Goal: Task Accomplishment & Management: Use online tool/utility

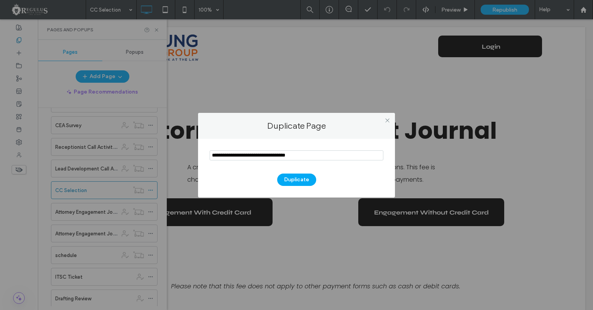
drag, startPoint x: 231, startPoint y: 153, endPoint x: 168, endPoint y: 161, distance: 63.5
click at [210, 160] on input "notEmpty" at bounding box center [297, 155] width 174 height 10
drag, startPoint x: 280, startPoint y: 156, endPoint x: 340, endPoint y: 162, distance: 60.5
click at [340, 160] on input "notEmpty" at bounding box center [297, 155] width 174 height 10
type input "**********"
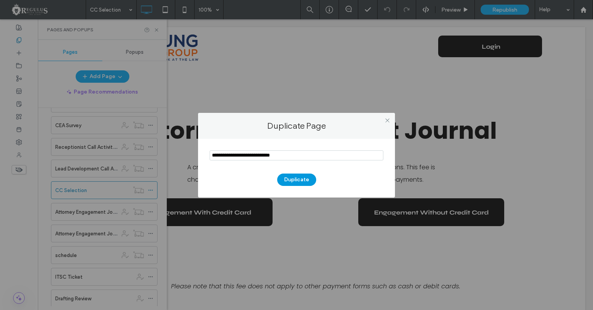
click at [310, 175] on button "Duplicate" at bounding box center [296, 179] width 39 height 12
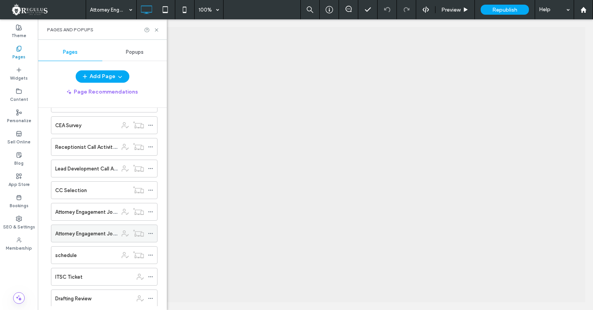
click at [153, 231] on icon at bounding box center [150, 233] width 5 height 5
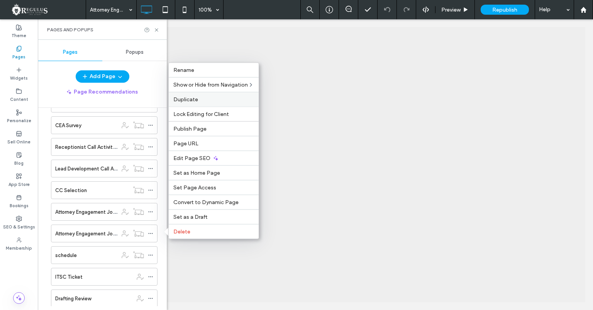
click at [203, 98] on label "Duplicate" at bounding box center [213, 99] width 81 height 7
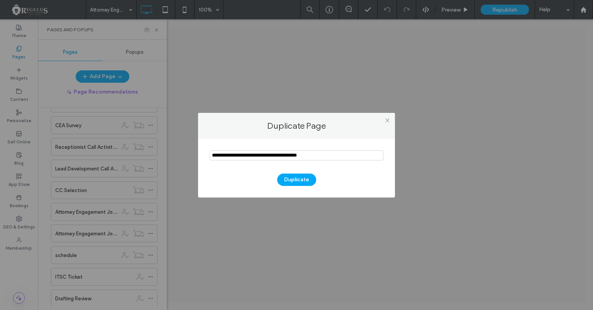
drag, startPoint x: 233, startPoint y: 155, endPoint x: 186, endPoint y: 157, distance: 47.5
click at [210, 157] on input "notEmpty" at bounding box center [297, 155] width 174 height 10
type input "**********"
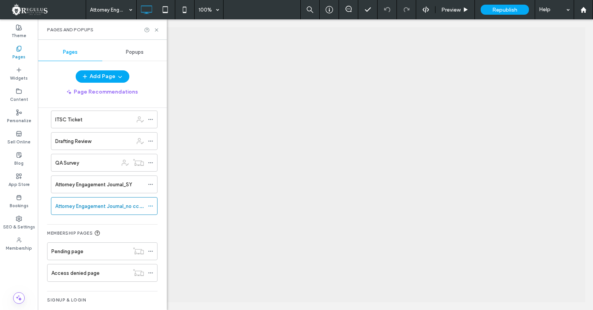
scroll to position [366, 0]
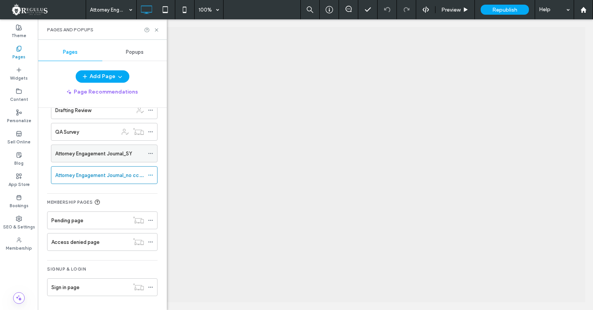
click at [93, 156] on label "Attorney Engagement Journal_SY" at bounding box center [93, 154] width 77 height 14
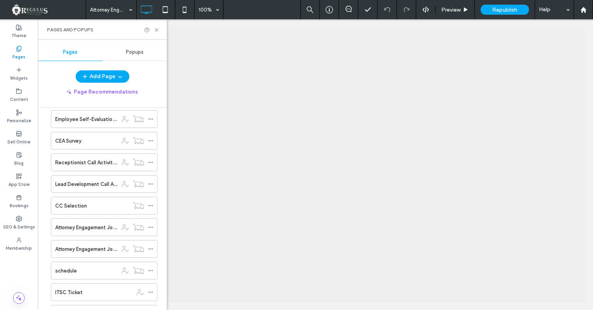
scroll to position [160, 0]
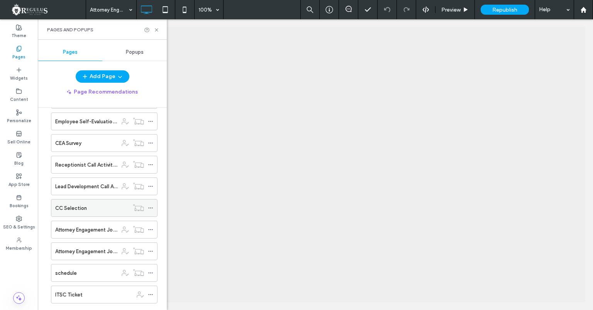
click at [97, 210] on div "CC Selection" at bounding box center [92, 208] width 74 height 8
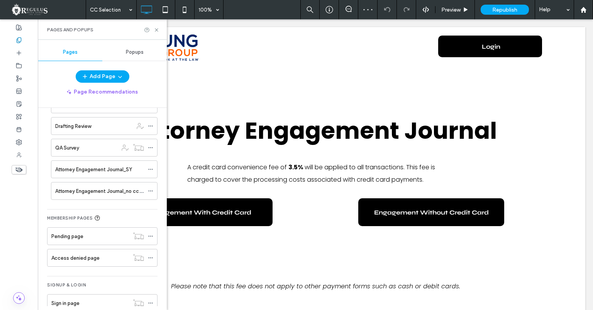
scroll to position [366, 0]
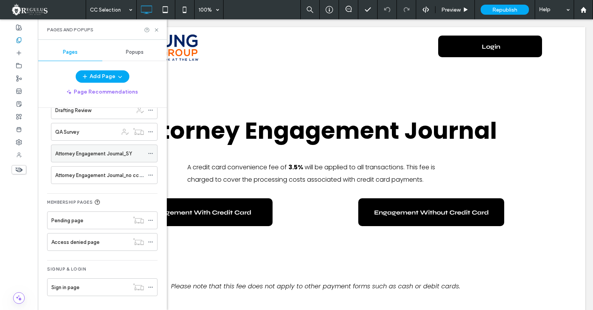
click at [153, 153] on icon at bounding box center [150, 153] width 5 height 5
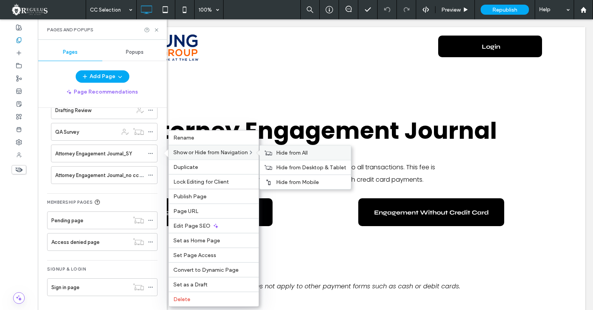
click at [280, 151] on span "Hide from All" at bounding box center [292, 152] width 32 height 7
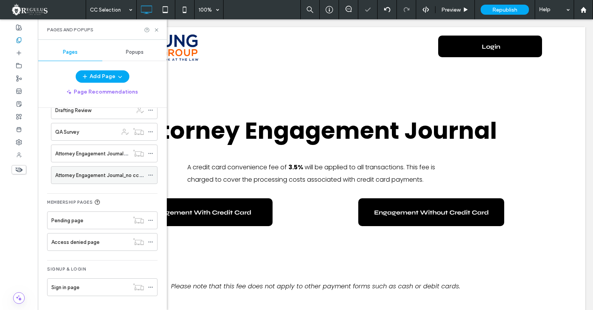
click at [153, 173] on icon at bounding box center [150, 174] width 5 height 5
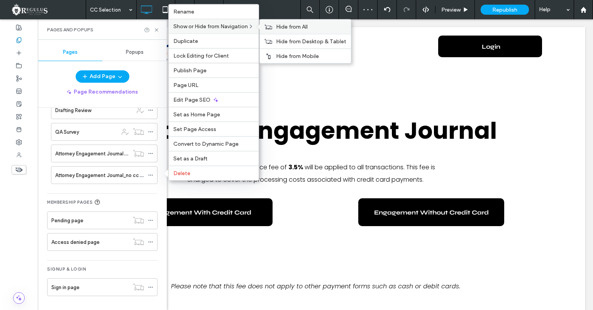
click at [283, 24] on span "Hide from All" at bounding box center [292, 27] width 32 height 7
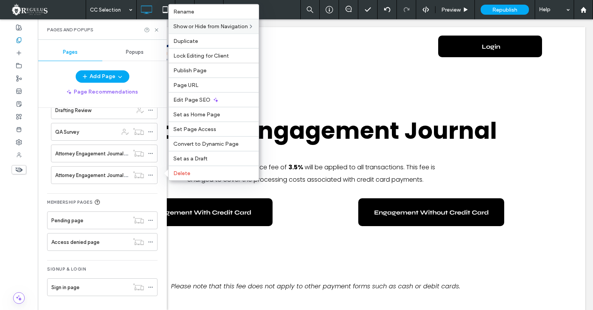
click at [47, 89] on div "Page Recommendations" at bounding box center [102, 92] width 129 height 12
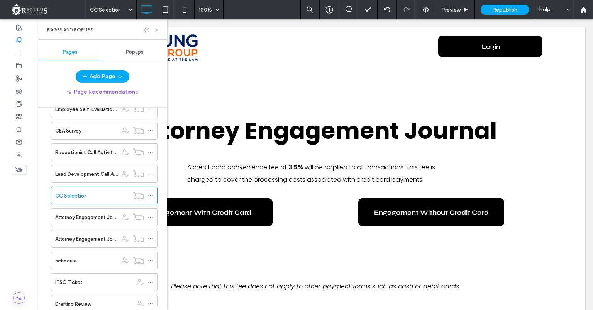
scroll to position [180, 0]
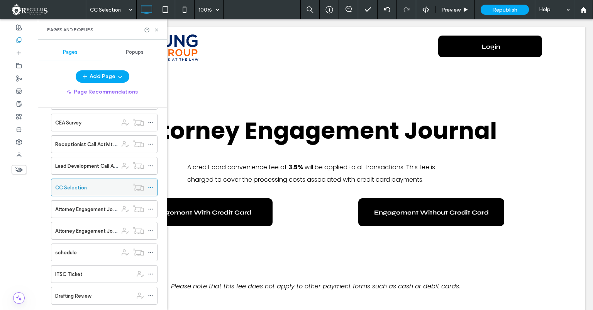
click at [153, 188] on icon at bounding box center [150, 187] width 5 height 5
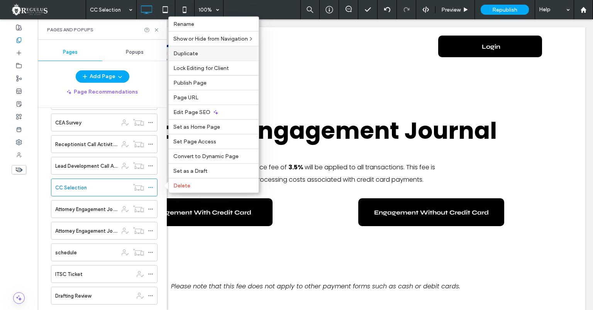
click at [202, 53] on label "Duplicate" at bounding box center [213, 53] width 81 height 7
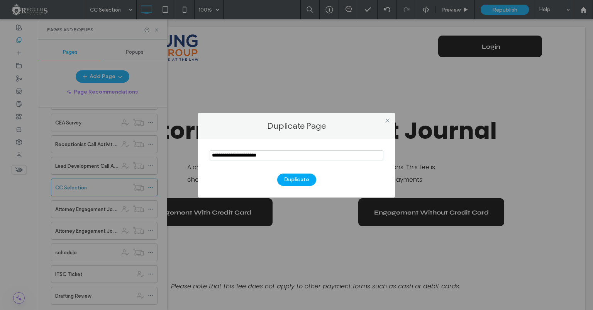
type input "**********"
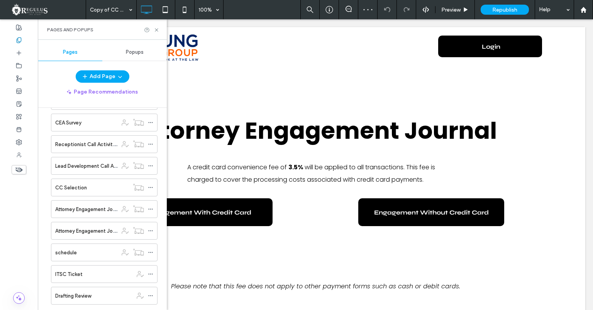
scroll to position [387, 0]
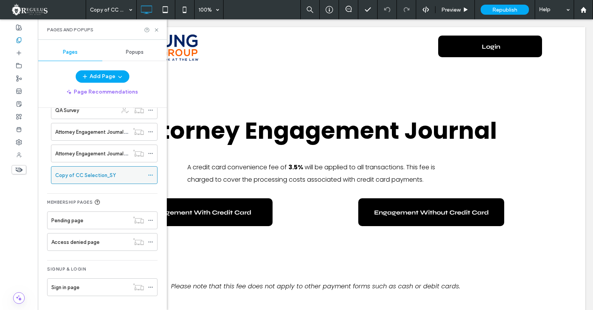
click at [92, 173] on label "Copy of CC Selection_SY" at bounding box center [85, 175] width 61 height 14
click at [153, 173] on icon at bounding box center [150, 174] width 5 height 5
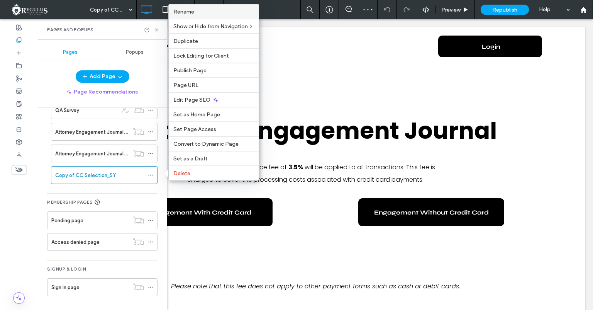
click at [197, 9] on label "Rename" at bounding box center [213, 11] width 81 height 7
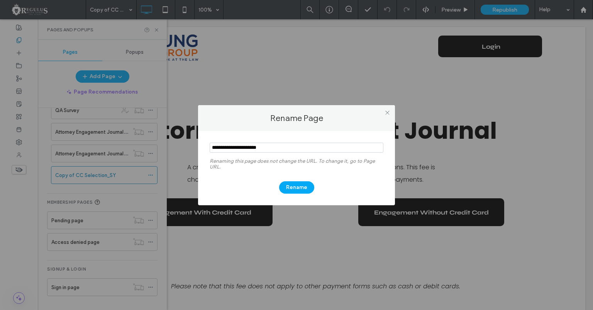
drag, startPoint x: 231, startPoint y: 147, endPoint x: 165, endPoint y: 147, distance: 65.7
click at [210, 147] on input "notEmpty" at bounding box center [297, 148] width 174 height 10
type input "**********"
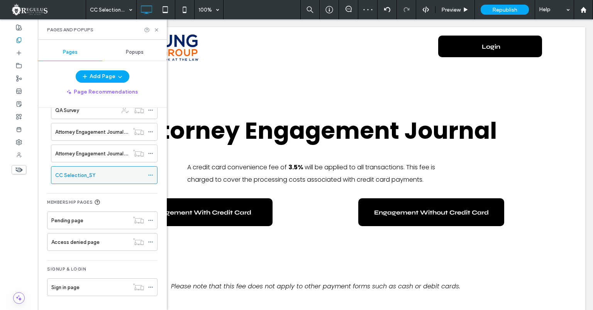
click at [153, 174] on icon at bounding box center [150, 174] width 5 height 5
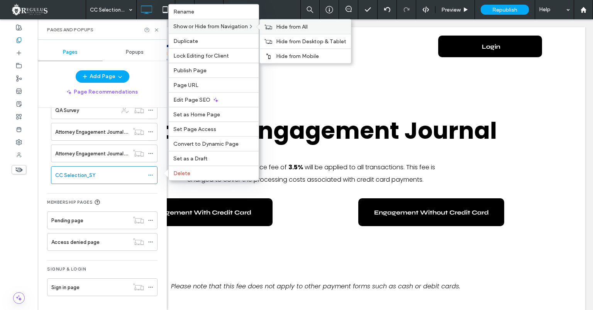
click at [281, 25] on span "Hide from All" at bounding box center [292, 27] width 32 height 7
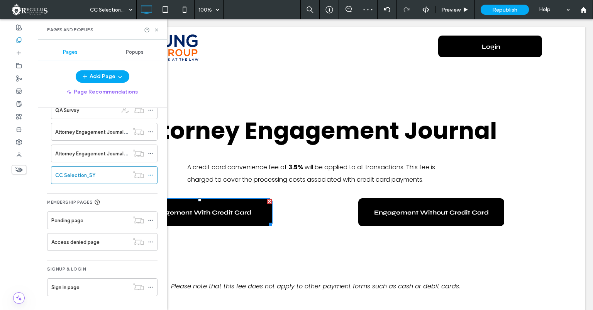
click at [222, 219] on link "Engagement With Credit Card" at bounding box center [200, 212] width 146 height 28
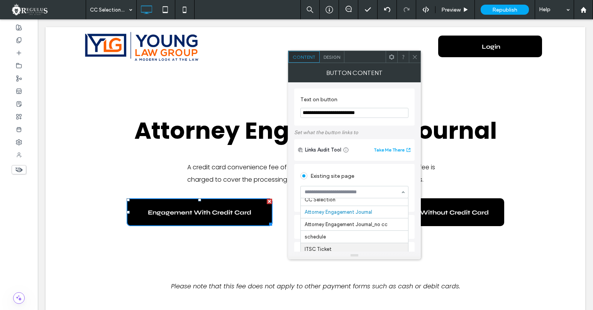
scroll to position [160, 0]
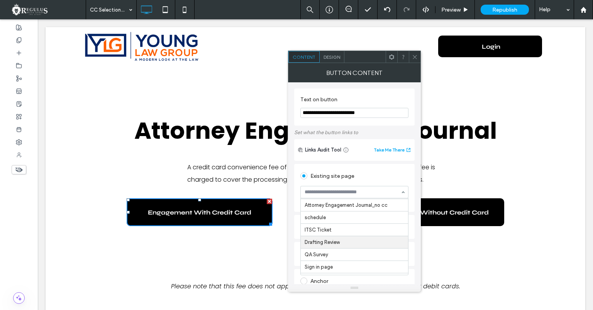
drag, startPoint x: 357, startPoint y: 256, endPoint x: 360, endPoint y: 289, distance: 32.6
click at [360, 289] on body ".wqwq-1{fill:#231f20;} .cls-1q, .cls-2q { fill-rule: evenodd; } .cls-2q { fill:…" at bounding box center [296, 155] width 593 height 310
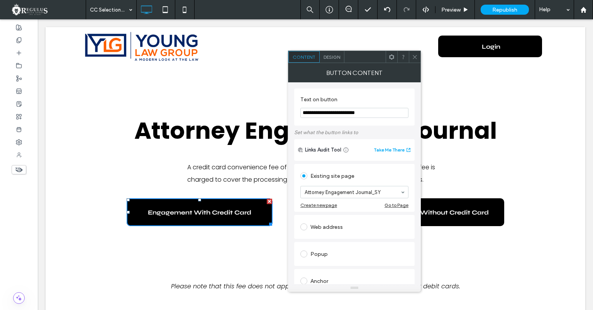
click at [415, 53] on span at bounding box center [415, 57] width 6 height 12
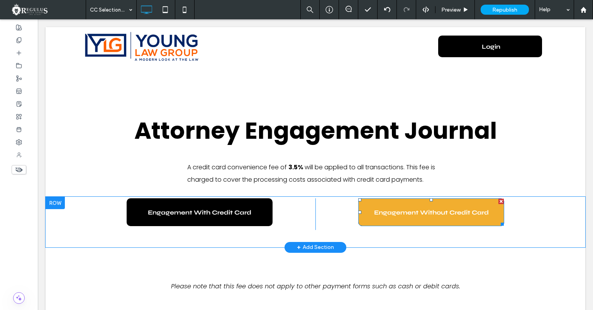
click at [419, 205] on link "Engagement Without Credit Card" at bounding box center [431, 212] width 146 height 28
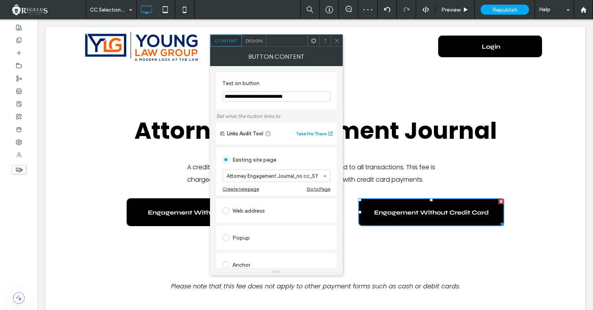
click at [338, 41] on icon at bounding box center [337, 41] width 6 height 6
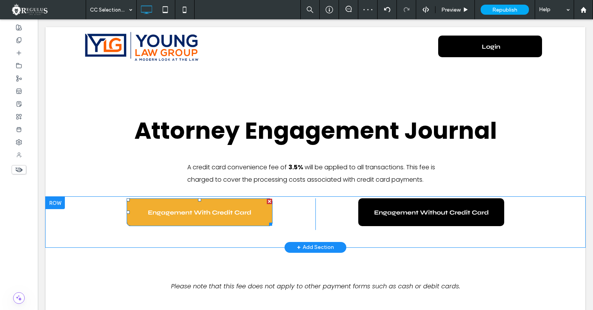
click at [231, 210] on span "Engagement With Credit Card" at bounding box center [200, 212] width 104 height 7
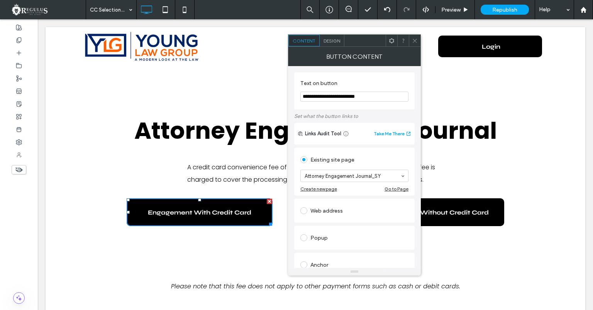
click at [476, 254] on div "Please note that this fee does not apply to other payment forms such as cash or…" at bounding box center [315, 270] width 463 height 46
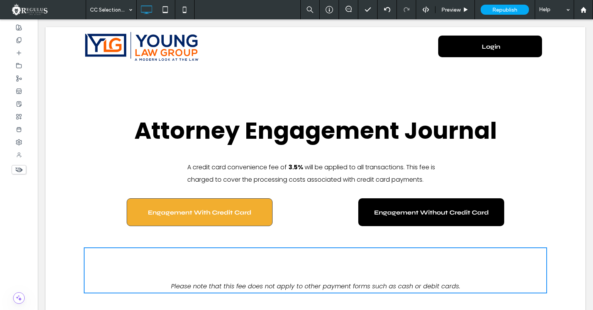
click at [224, 205] on link "Engagement With Credit Card" at bounding box center [200, 212] width 146 height 28
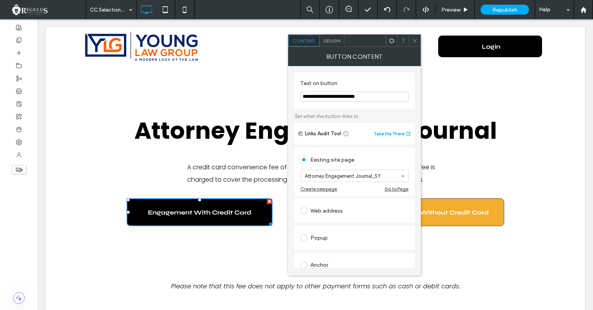
click at [452, 201] on link "Engagement Without Credit Card" at bounding box center [431, 212] width 146 height 28
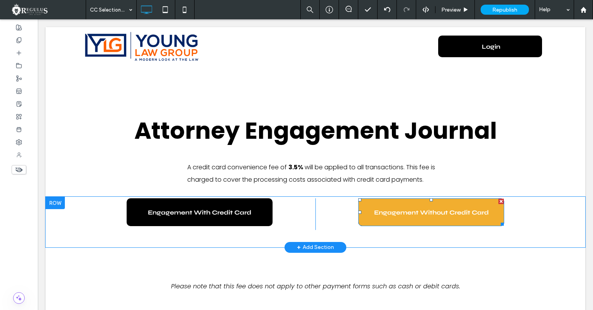
click at [460, 209] on link "Engagement Without Credit Card" at bounding box center [431, 212] width 146 height 28
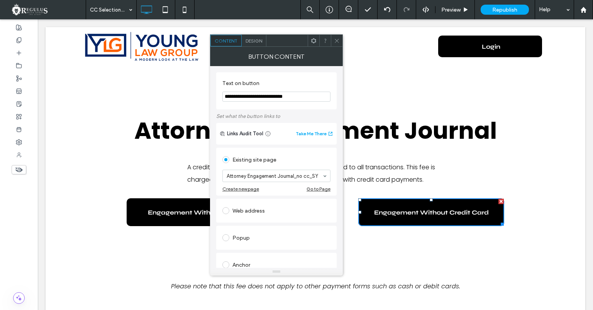
click at [83, 143] on div "Attorney Engagement Journal A credit card convenience fee of 3.5% will be appli…" at bounding box center [316, 131] width 540 height 131
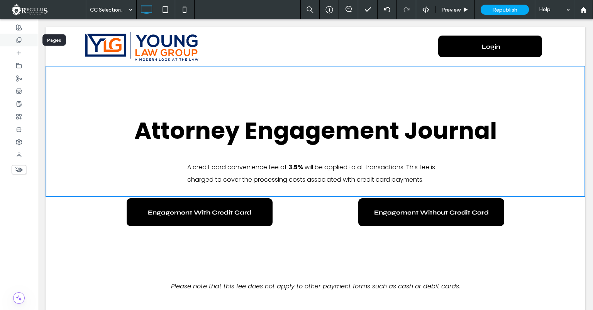
click at [24, 37] on div at bounding box center [19, 40] width 38 height 13
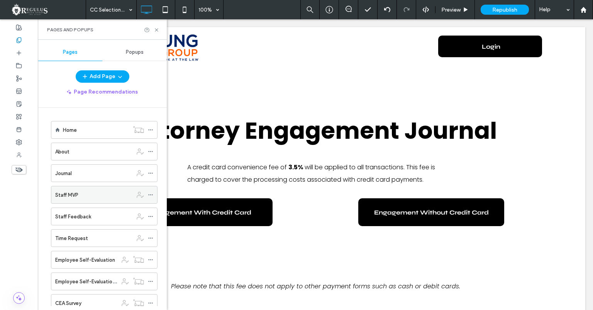
click at [153, 195] on use at bounding box center [150, 194] width 4 height 1
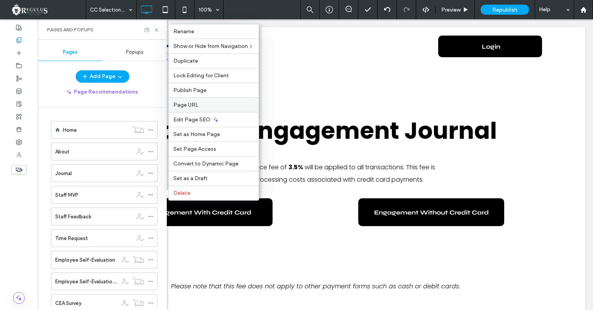
click at [221, 102] on label "Page URL" at bounding box center [213, 105] width 81 height 7
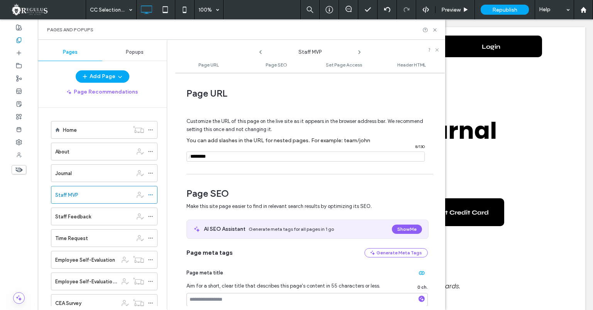
click at [261, 49] on icon at bounding box center [261, 52] width 6 height 6
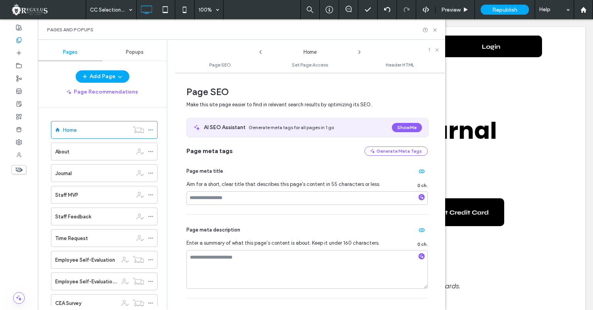
click at [261, 49] on icon at bounding box center [261, 52] width 6 height 6
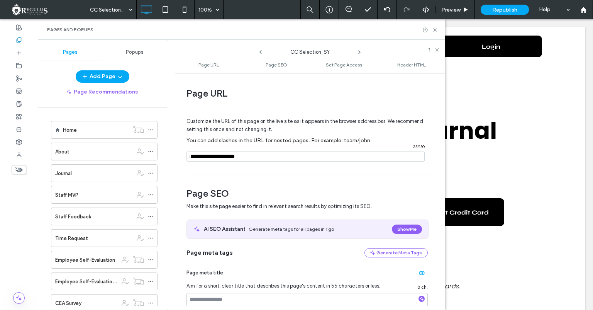
drag, startPoint x: 211, startPoint y: 158, endPoint x: 191, endPoint y: 163, distance: 20.8
click at [191, 161] on input "notEmpty" at bounding box center [306, 156] width 238 height 10
click at [198, 158] on input "notEmpty" at bounding box center [306, 156] width 238 height 10
type input "**********"
click at [359, 53] on icon at bounding box center [359, 52] width 6 height 6
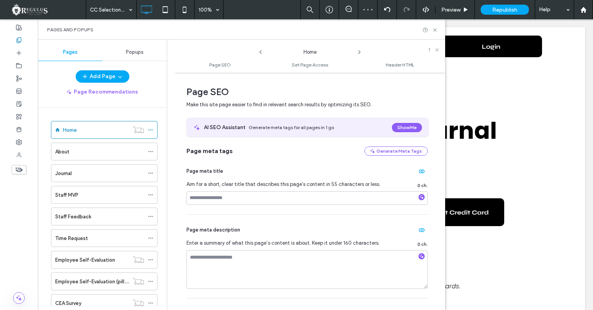
click at [260, 55] on icon at bounding box center [261, 52] width 6 height 6
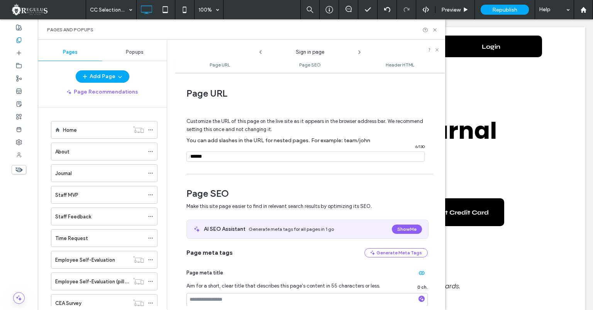
click at [260, 55] on icon at bounding box center [261, 52] width 6 height 6
click at [262, 52] on icon at bounding box center [261, 52] width 6 height 6
click at [211, 158] on input "notEmpty" at bounding box center [306, 156] width 238 height 10
type input "**********"
click at [360, 51] on icon at bounding box center [359, 52] width 6 height 6
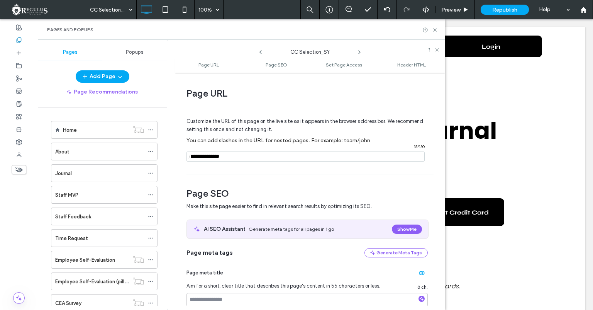
click at [359, 53] on use at bounding box center [360, 52] width 2 height 3
click at [261, 52] on icon at bounding box center [261, 52] width 6 height 6
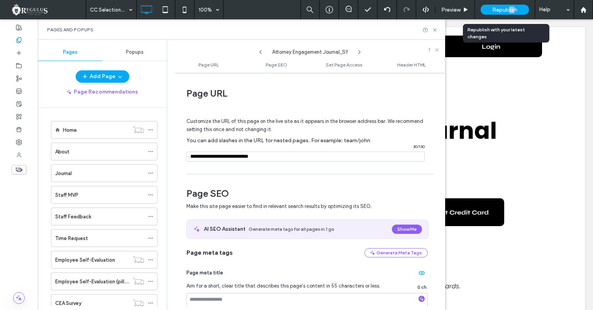
drag, startPoint x: 516, startPoint y: 9, endPoint x: 508, endPoint y: 10, distance: 8.1
click at [508, 10] on span "Republish" at bounding box center [504, 10] width 25 height 7
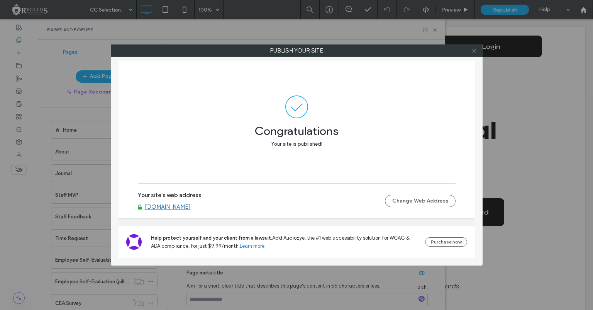
click at [472, 50] on icon at bounding box center [475, 51] width 6 height 6
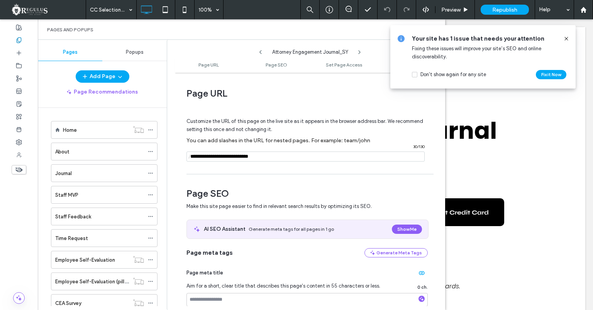
click at [360, 51] on icon at bounding box center [359, 52] width 6 height 6
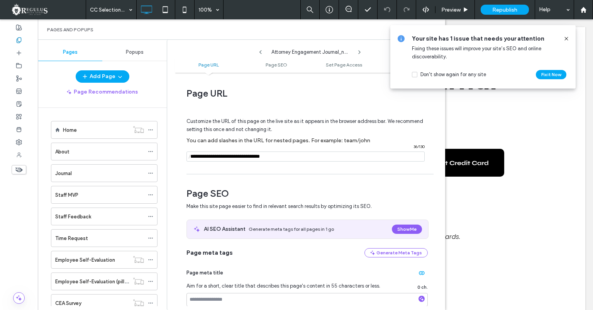
click at [360, 51] on icon at bounding box center [359, 52] width 6 height 6
click at [303, 159] on input "notEmpty" at bounding box center [306, 156] width 238 height 10
click at [551, 75] on button "Fix it Now" at bounding box center [551, 74] width 31 height 9
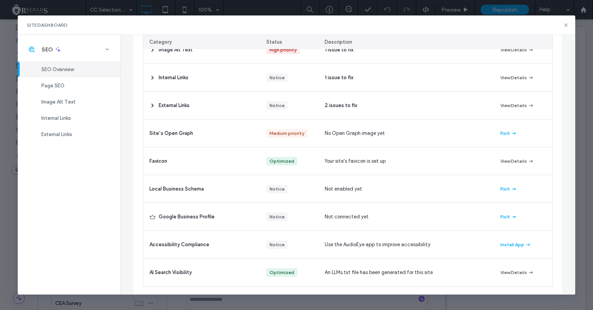
scroll to position [154, 0]
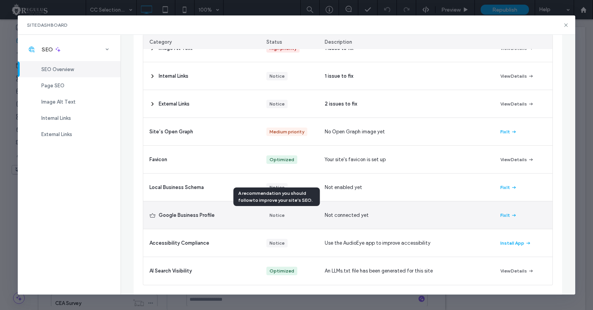
click at [283, 216] on div "Notice" at bounding box center [277, 215] width 15 height 8
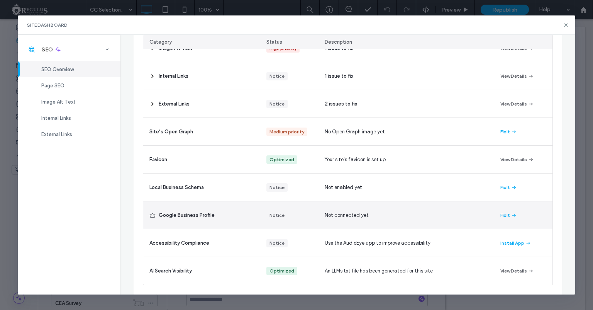
click at [294, 214] on div "Notice" at bounding box center [289, 214] width 58 height 27
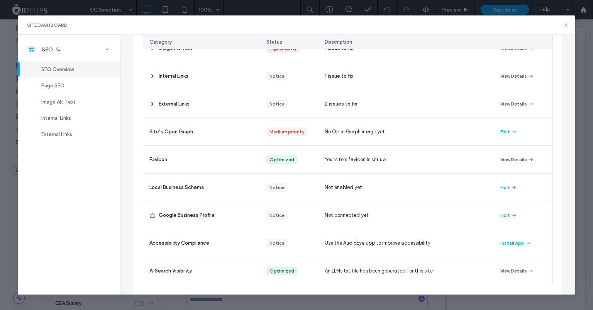
click at [568, 27] on icon at bounding box center [566, 25] width 6 height 6
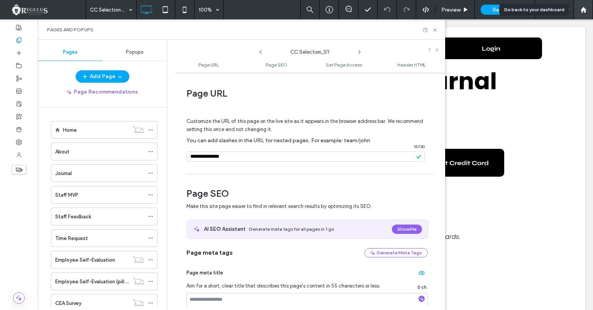
click at [582, 15] on div at bounding box center [583, 9] width 19 height 19
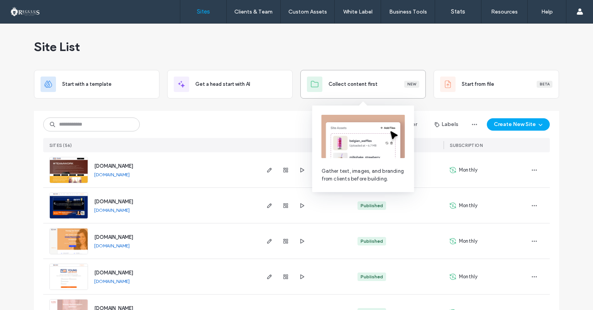
click at [377, 83] on div "Collect content first New" at bounding box center [374, 84] width 91 height 8
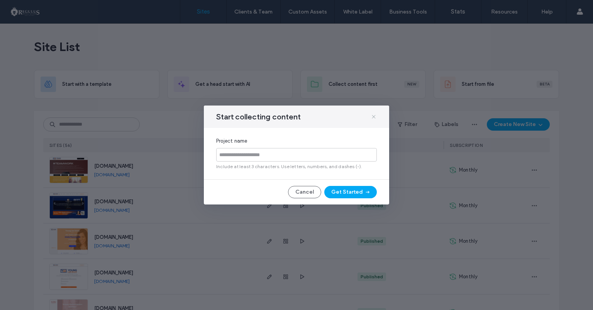
click at [373, 115] on icon at bounding box center [374, 117] width 6 height 6
